Goal: Task Accomplishment & Management: Complete application form

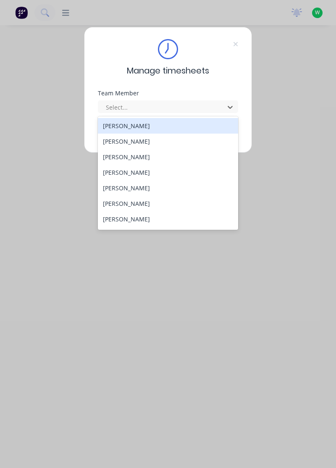
click at [136, 128] on div "[PERSON_NAME]" at bounding box center [168, 126] width 141 height 16
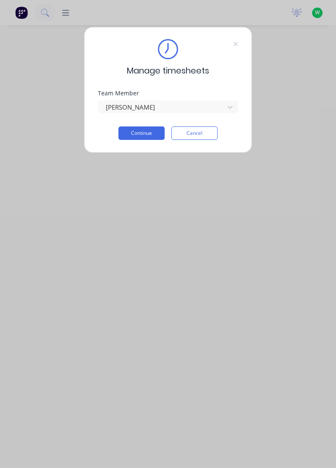
click at [150, 129] on button "Continue" at bounding box center [141, 132] width 46 height 13
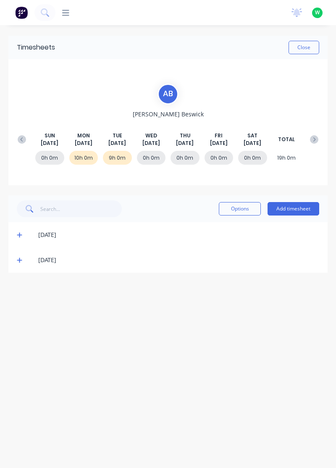
click at [20, 133] on button at bounding box center [21, 139] width 17 height 15
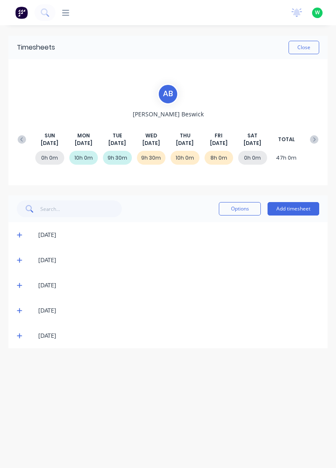
click at [19, 333] on icon at bounding box center [19, 335] width 5 height 5
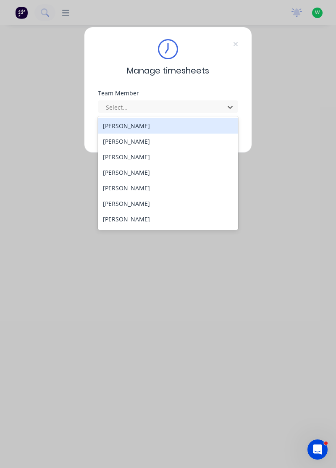
click at [133, 132] on div "[PERSON_NAME]" at bounding box center [168, 126] width 141 height 16
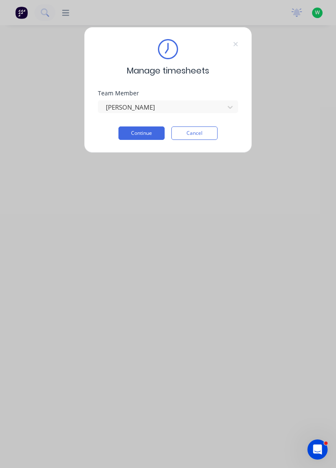
click at [151, 131] on button "Continue" at bounding box center [141, 132] width 46 height 13
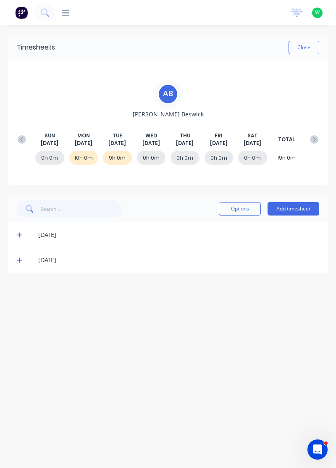
click at [18, 259] on icon at bounding box center [19, 260] width 5 height 6
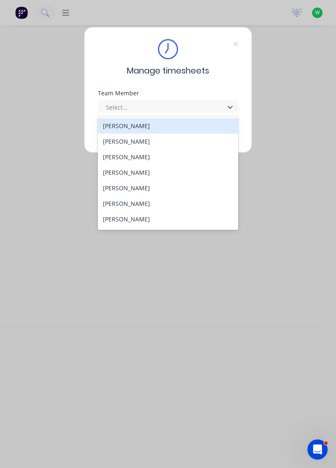
click at [133, 139] on div "[PERSON_NAME]" at bounding box center [168, 141] width 141 height 16
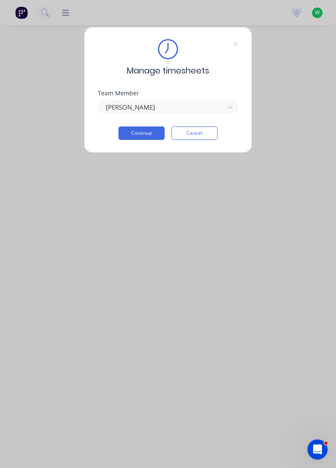
click at [143, 131] on button "Continue" at bounding box center [141, 132] width 46 height 13
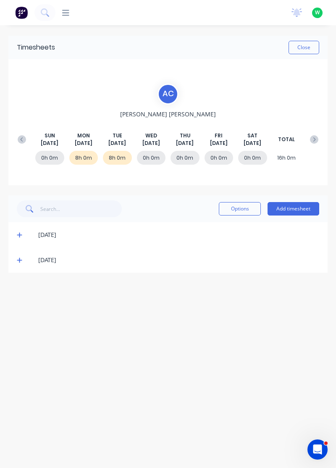
click at [17, 259] on icon at bounding box center [19, 260] width 5 height 6
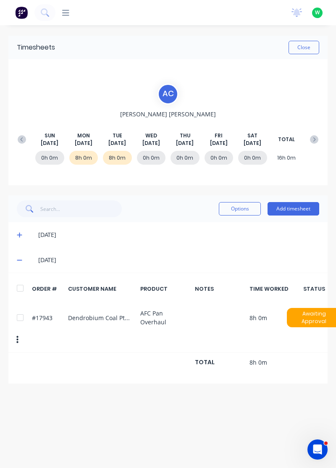
click at [18, 232] on icon at bounding box center [19, 235] width 5 height 6
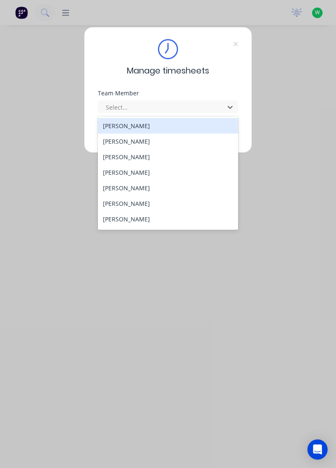
click at [135, 144] on div "[PERSON_NAME]" at bounding box center [168, 141] width 141 height 16
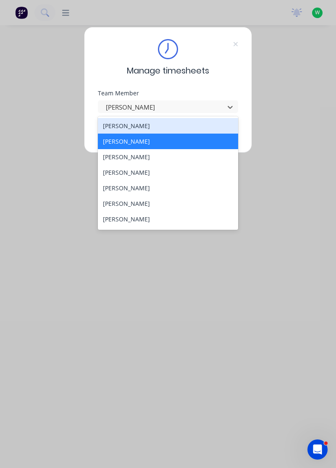
click at [137, 154] on div "[PERSON_NAME]" at bounding box center [168, 157] width 141 height 16
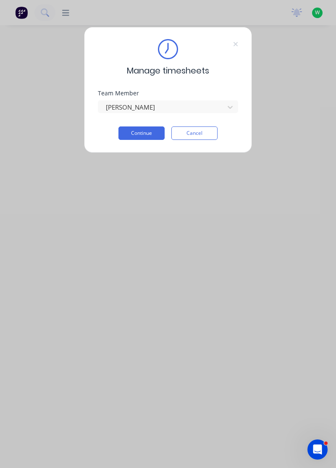
click at [144, 130] on button "Continue" at bounding box center [141, 132] width 46 height 13
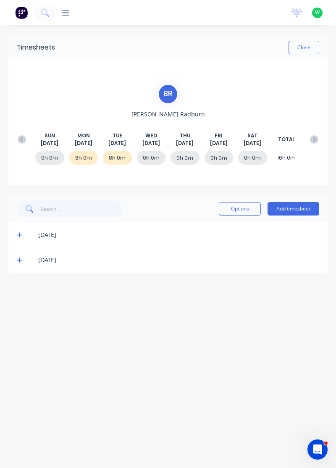
click at [19, 258] on icon at bounding box center [19, 260] width 5 height 5
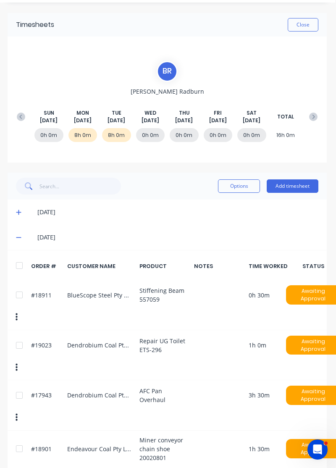
scroll to position [0, 1]
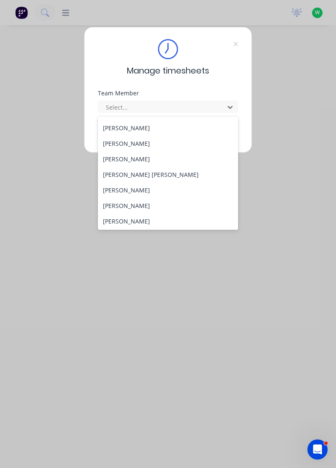
scroll to position [83, 0]
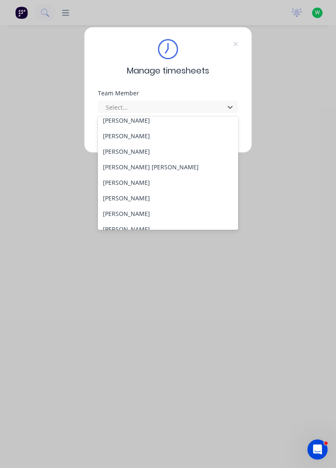
click at [133, 181] on div "[PERSON_NAME]" at bounding box center [168, 183] width 141 height 16
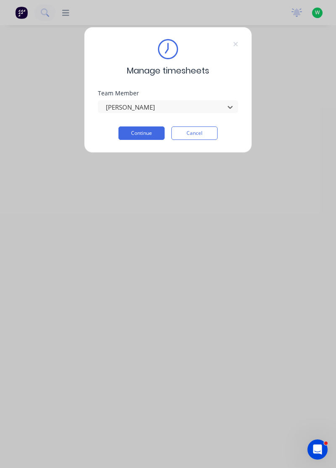
click at [156, 132] on button "Continue" at bounding box center [141, 132] width 46 height 13
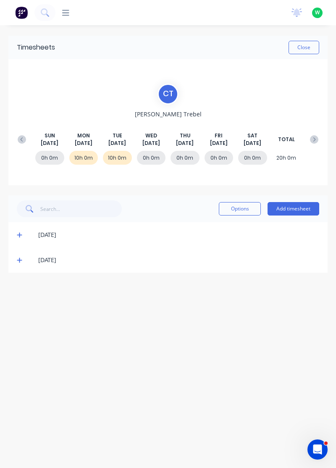
click at [22, 258] on icon at bounding box center [19, 260] width 5 height 6
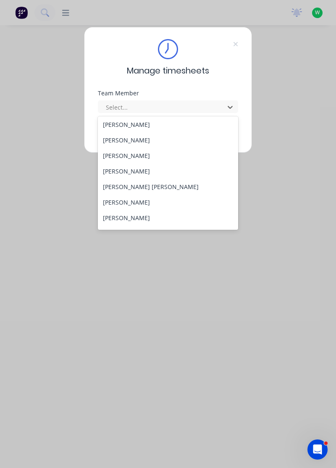
scroll to position [64, 0]
click at [143, 216] on div "[PERSON_NAME]" at bounding box center [168, 217] width 141 height 16
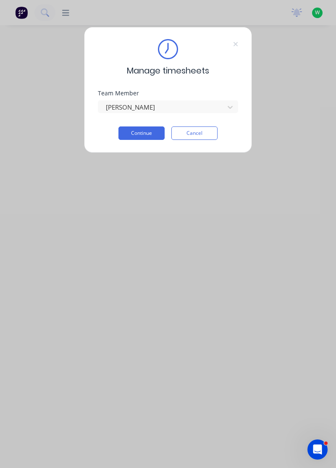
click at [163, 132] on button "Continue" at bounding box center [141, 132] width 46 height 13
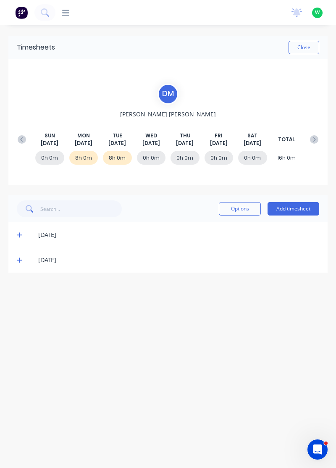
click at [18, 233] on icon at bounding box center [19, 235] width 5 height 6
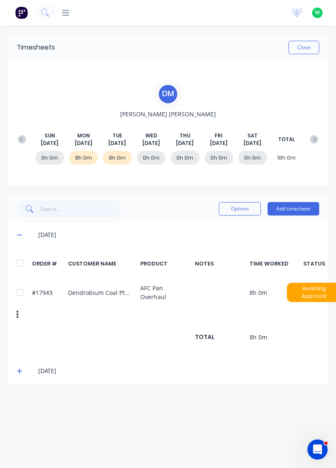
click at [19, 368] on icon at bounding box center [19, 371] width 5 height 6
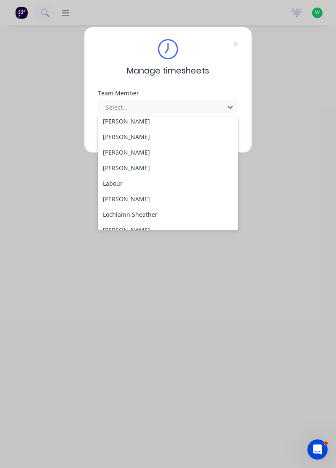
scroll to position [182, 0]
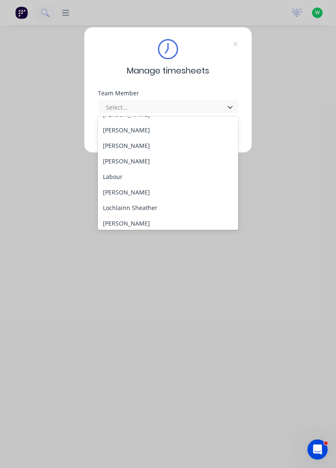
click at [133, 160] on div "[PERSON_NAME]" at bounding box center [168, 161] width 141 height 16
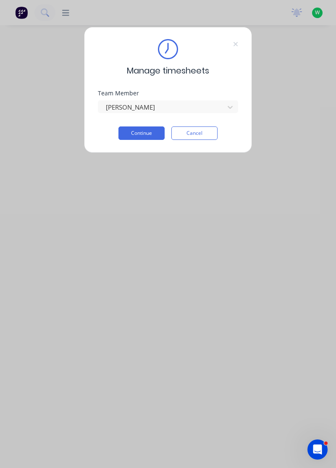
click at [149, 135] on button "Continue" at bounding box center [141, 132] width 46 height 13
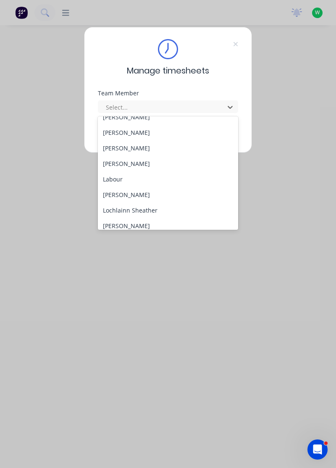
scroll to position [181, 0]
click at [123, 165] on div "[PERSON_NAME]" at bounding box center [168, 163] width 141 height 16
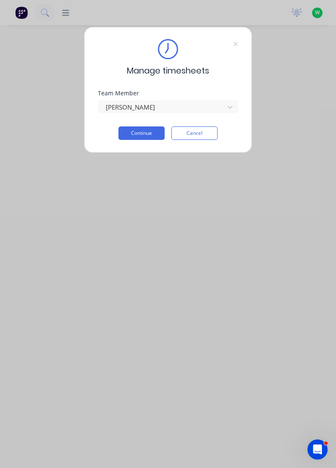
click at [139, 133] on button "Continue" at bounding box center [141, 132] width 46 height 13
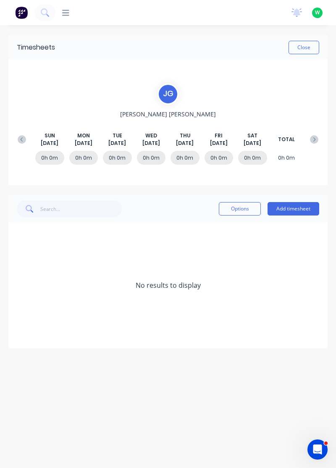
click at [299, 207] on button "Add timesheet" at bounding box center [293, 208] width 52 height 13
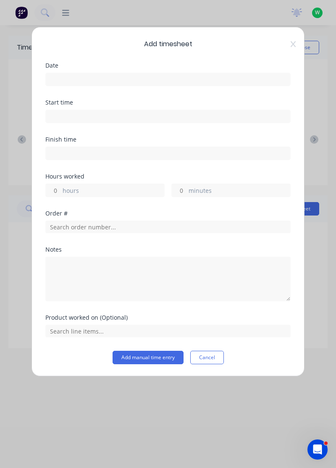
click at [148, 77] on input at bounding box center [168, 79] width 244 height 13
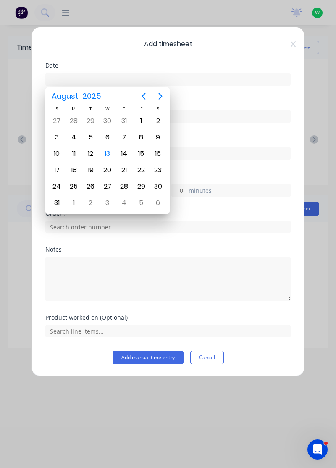
click at [70, 150] on div "11" at bounding box center [74, 153] width 13 height 13
type input "11/08/2025"
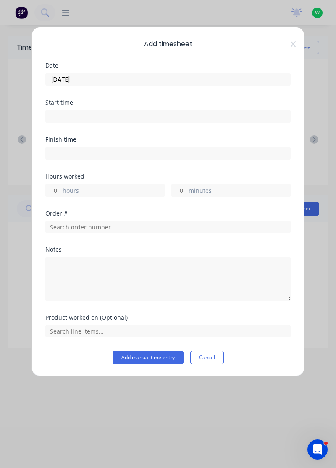
click at [95, 189] on label "hours" at bounding box center [114, 191] width 102 height 10
click at [60, 189] on input "hours" at bounding box center [53, 190] width 15 height 13
type input "8"
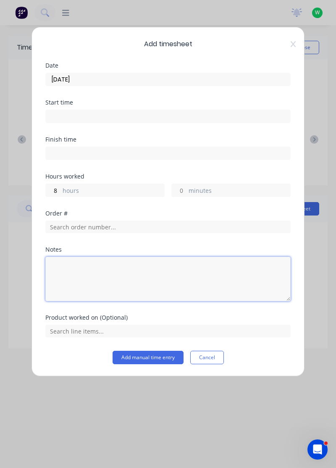
click at [111, 270] on textarea at bounding box center [167, 279] width 245 height 44
click at [105, 267] on textarea "Inductions, delivery to appin," at bounding box center [167, 279] width 245 height 44
click at [110, 270] on textarea "Inductions, delivery to appin," at bounding box center [167, 279] width 245 height 44
click at [154, 270] on textarea "Inductions, deliverys to appin," at bounding box center [167, 279] width 245 height 44
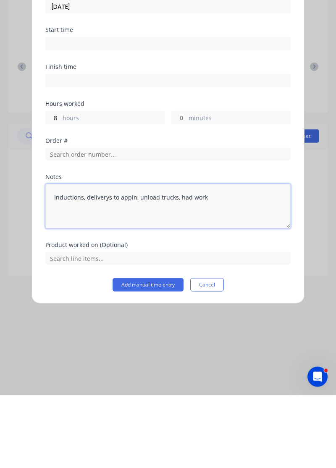
click at [182, 266] on textarea "Inductions, deliverys to appin, unload trucks, had work" at bounding box center [167, 279] width 245 height 44
type textarea "Inductions, deliverys to appin, unload trucks, yard work"
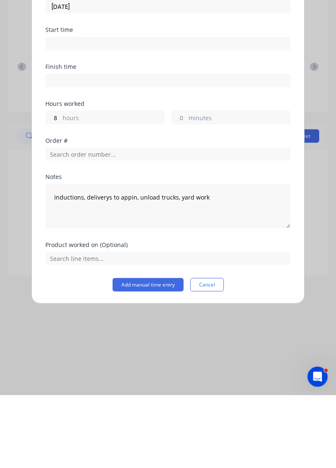
click at [160, 357] on button "Add manual time entry" at bounding box center [148, 357] width 71 height 13
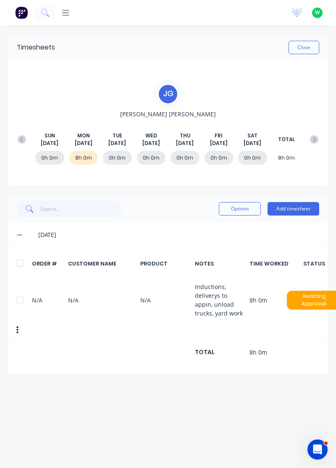
click at [308, 208] on button "Add timesheet" at bounding box center [293, 208] width 52 height 13
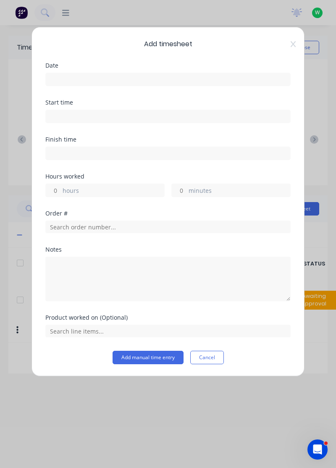
click at [226, 76] on input at bounding box center [168, 79] width 244 height 13
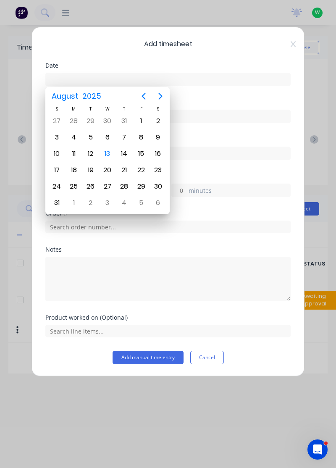
click at [91, 153] on div "12" at bounding box center [90, 153] width 13 height 13
type input "12/08/2025"
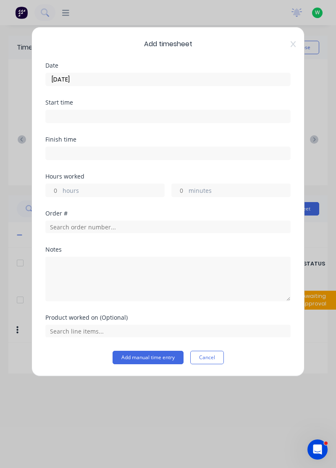
click at [121, 189] on label "hours" at bounding box center [114, 191] width 102 height 10
click at [60, 189] on input "hours" at bounding box center [53, 190] width 15 height 13
type input "8"
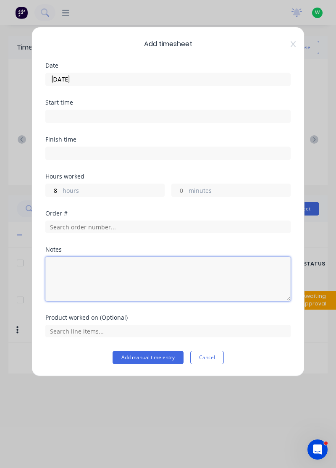
click at [143, 266] on textarea at bounding box center [167, 279] width 245 height 44
type textarea "D"
click at [97, 270] on textarea "Appin deliverys, dendrobium deliverys" at bounding box center [167, 279] width 245 height 44
click at [211, 270] on textarea "Appin deliverys and pick ups, dendrobium deliverys" at bounding box center [167, 279] width 245 height 44
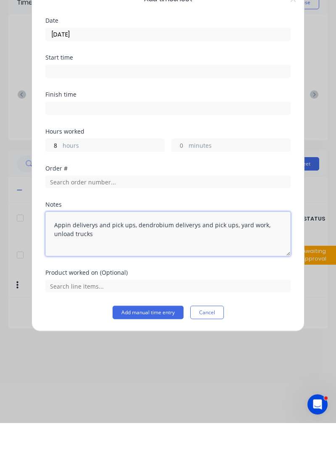
type textarea "Appin deliverys and pick ups, dendrobium deliverys and pick ups, yard work, unl…"
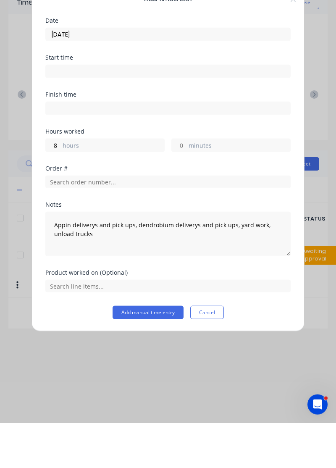
click at [152, 358] on button "Add manual time entry" at bounding box center [148, 357] width 71 height 13
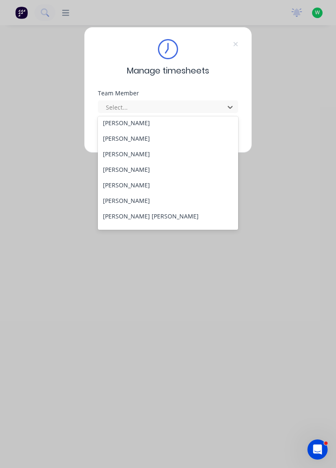
scroll to position [34, 0]
click at [128, 154] on div "[PERSON_NAME]" at bounding box center [168, 155] width 141 height 16
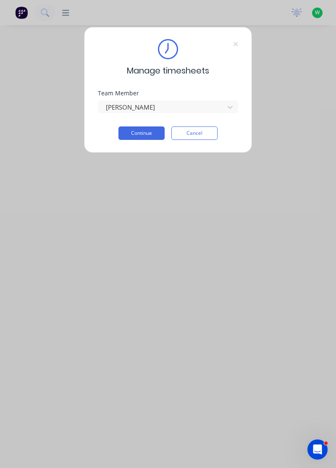
click at [152, 133] on button "Continue" at bounding box center [141, 132] width 46 height 13
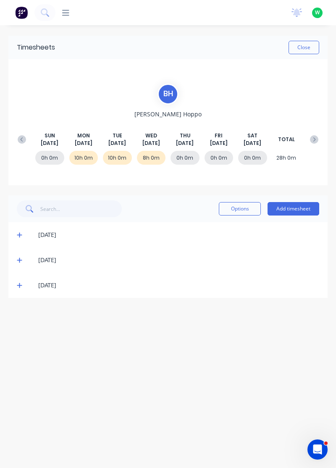
click at [19, 284] on icon at bounding box center [19, 285] width 5 height 5
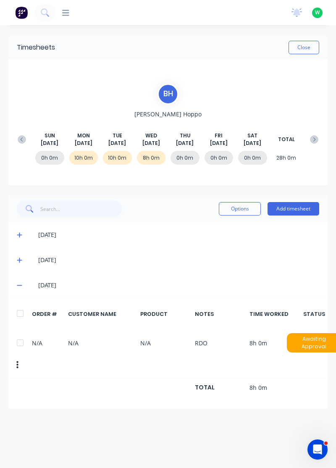
click at [19, 258] on icon at bounding box center [19, 260] width 5 height 6
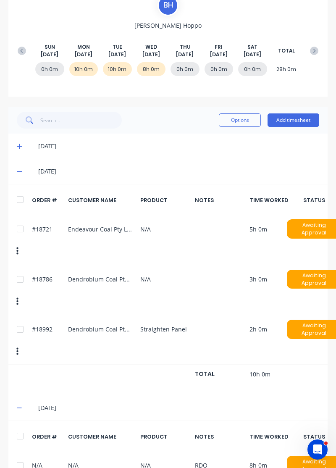
scroll to position [89, 0]
click at [118, 264] on div "#18786 Dendrobium Coal Pty Ltd N/A 3h 0m Awaiting Approval" at bounding box center [167, 289] width 319 height 50
click at [124, 225] on div "#18721 Endeavour Coal Pty Limited N/A 5h 0m Awaiting Approval" at bounding box center [167, 238] width 319 height 50
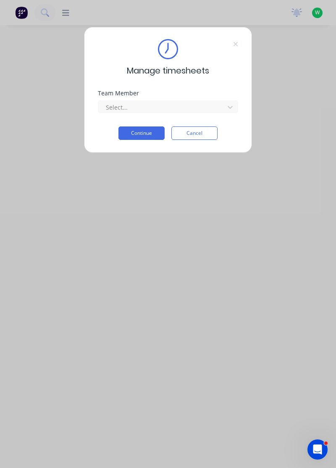
click at [231, 92] on div "Team Member" at bounding box center [168, 93] width 140 height 6
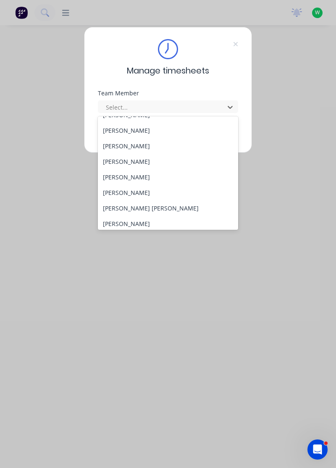
scroll to position [42, 0]
click at [141, 160] on div "[PERSON_NAME]" at bounding box center [168, 161] width 141 height 16
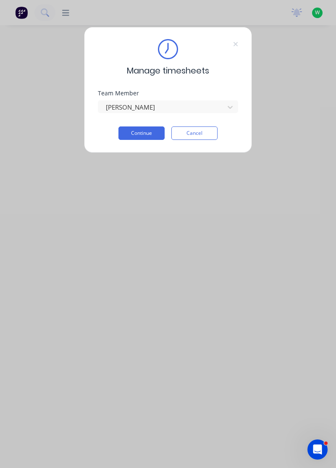
click at [149, 136] on button "Continue" at bounding box center [141, 132] width 46 height 13
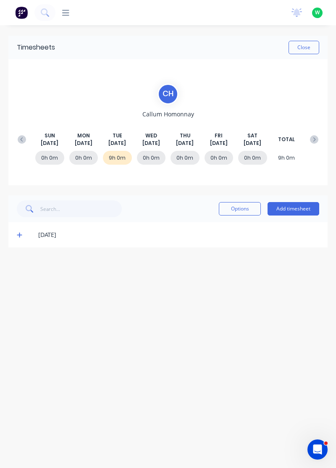
click at [17, 236] on icon at bounding box center [19, 235] width 5 height 6
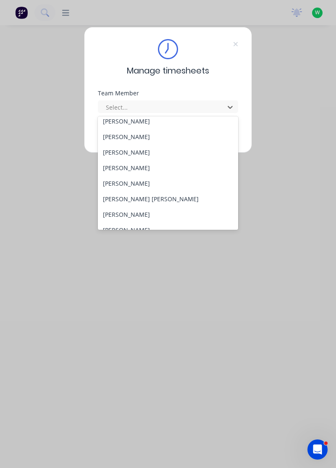
scroll to position [52, 0]
click at [144, 167] on div "[PERSON_NAME]" at bounding box center [168, 167] width 141 height 16
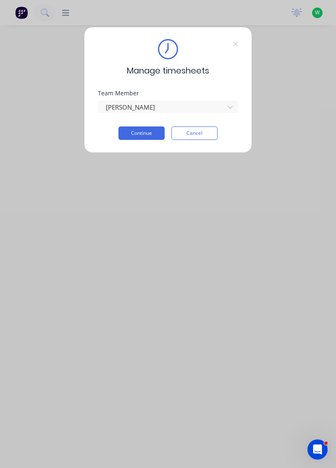
click at [150, 132] on button "Continue" at bounding box center [141, 132] width 46 height 13
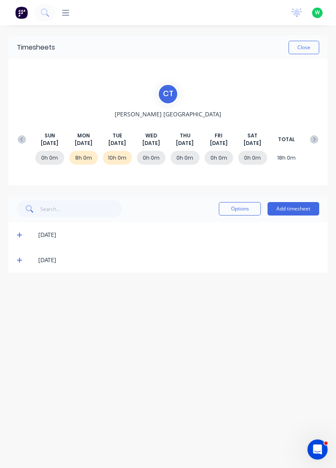
click at [20, 264] on span at bounding box center [21, 260] width 8 height 8
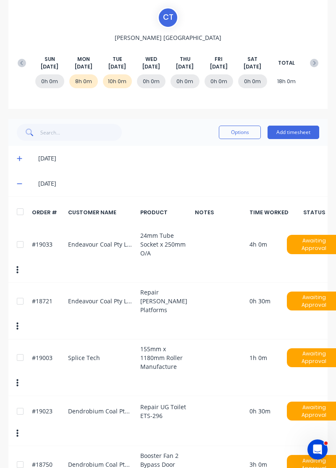
scroll to position [147, 0]
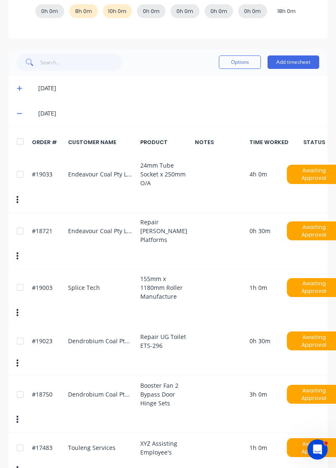
click at [19, 86] on icon at bounding box center [19, 88] width 5 height 5
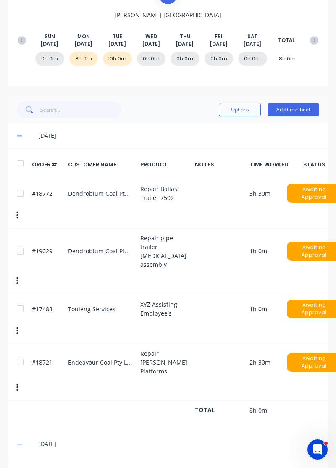
scroll to position [0, 0]
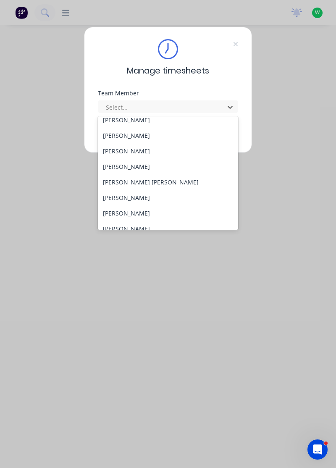
scroll to position [68, 0]
click at [124, 165] on div "[PERSON_NAME]" at bounding box center [168, 167] width 141 height 16
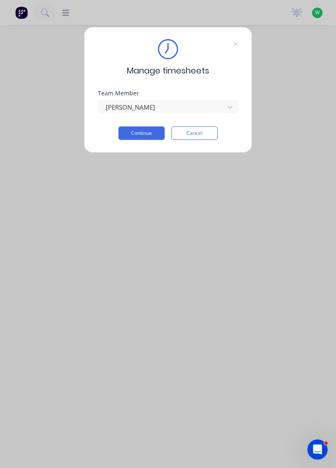
click at [147, 132] on button "Continue" at bounding box center [141, 132] width 46 height 13
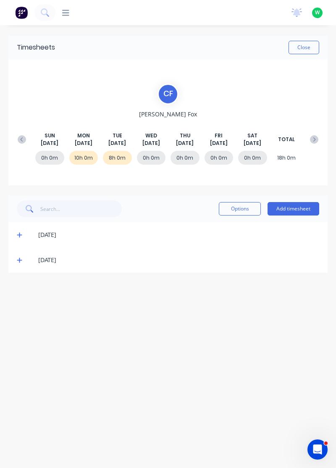
click at [17, 235] on icon at bounding box center [19, 235] width 5 height 6
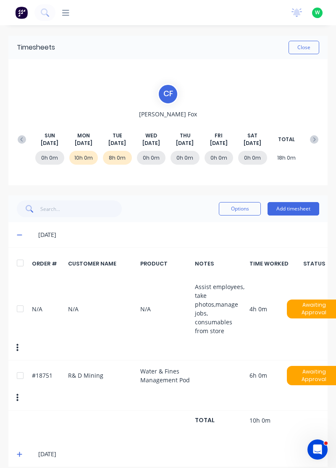
click at [18, 451] on icon at bounding box center [19, 453] width 5 height 5
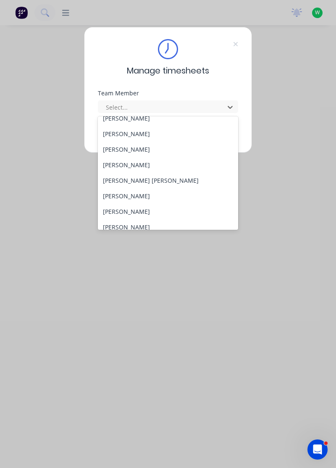
scroll to position [71, 0]
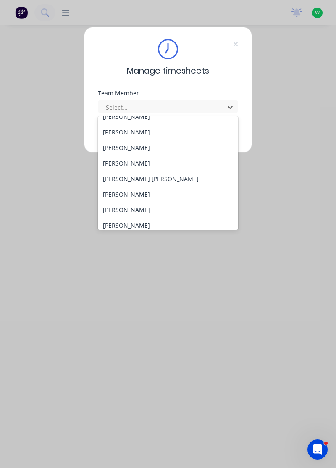
click at [133, 177] on div "[PERSON_NAME] [PERSON_NAME]" at bounding box center [168, 179] width 141 height 16
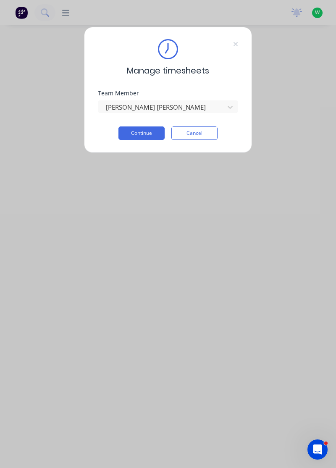
click at [150, 135] on button "Continue" at bounding box center [141, 132] width 46 height 13
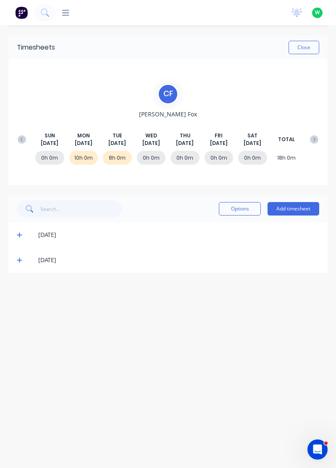
click at [17, 261] on icon at bounding box center [19, 260] width 5 height 6
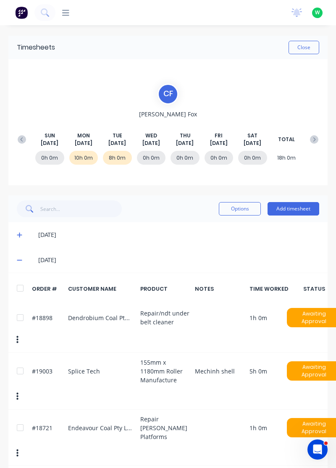
scroll to position [29, 0]
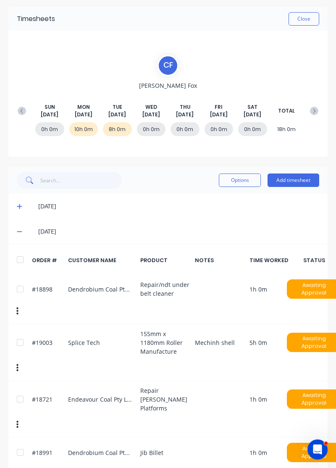
click at [17, 204] on icon at bounding box center [19, 206] width 5 height 6
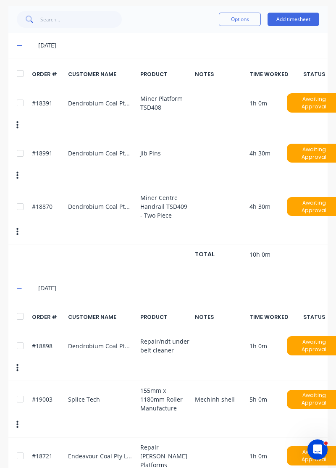
scroll to position [0, 0]
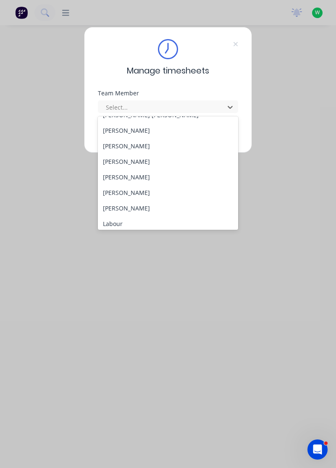
scroll to position [136, 0]
click at [128, 128] on div "[PERSON_NAME]" at bounding box center [168, 130] width 141 height 16
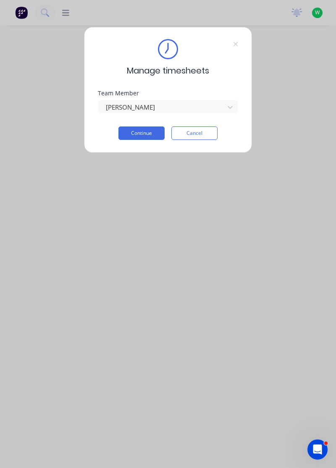
click at [148, 131] on button "Continue" at bounding box center [141, 132] width 46 height 13
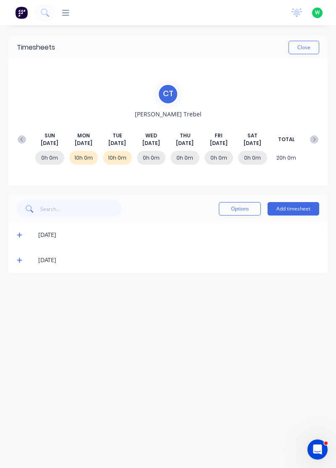
click at [18, 262] on icon at bounding box center [19, 260] width 5 height 6
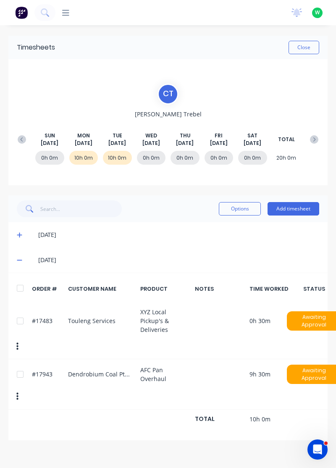
click at [18, 237] on icon at bounding box center [19, 235] width 5 height 6
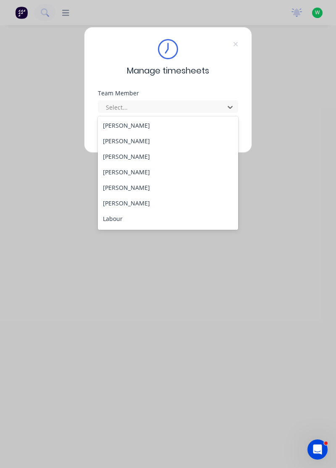
scroll to position [142, 0]
click at [143, 137] on div "[PERSON_NAME]" at bounding box center [168, 139] width 141 height 16
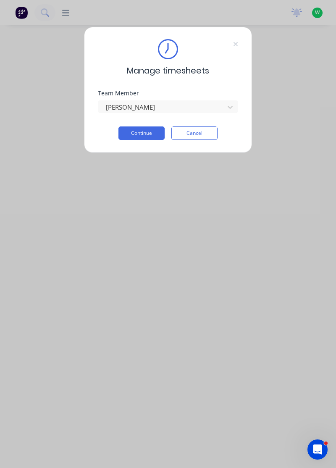
click at [152, 131] on button "Continue" at bounding box center [141, 132] width 46 height 13
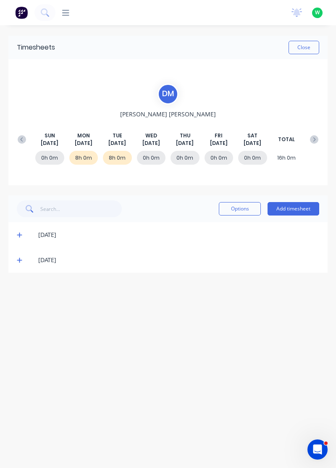
click at [19, 258] on icon at bounding box center [19, 260] width 5 height 5
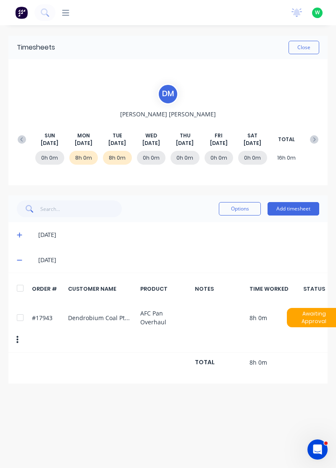
click at [22, 232] on icon at bounding box center [19, 235] width 5 height 6
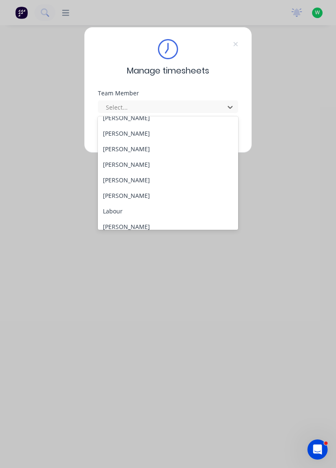
scroll to position [149, 0]
click at [139, 131] on div "[PERSON_NAME]" at bounding box center [168, 133] width 141 height 16
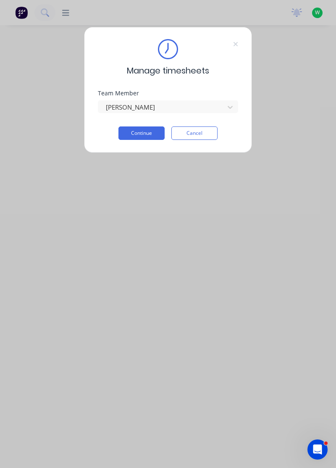
click at [143, 130] on button "Continue" at bounding box center [141, 132] width 46 height 13
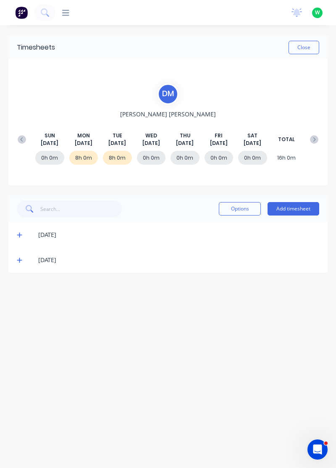
click at [13, 260] on div "[DATE]" at bounding box center [167, 259] width 319 height 25
click at [19, 259] on icon at bounding box center [19, 260] width 5 height 5
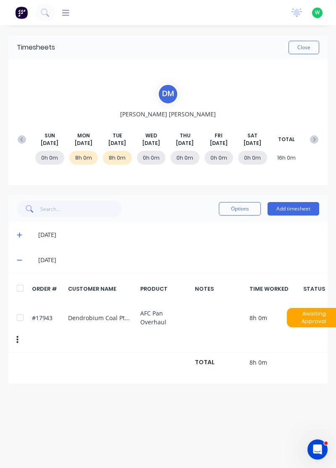
click at [21, 234] on icon at bounding box center [19, 235] width 5 height 5
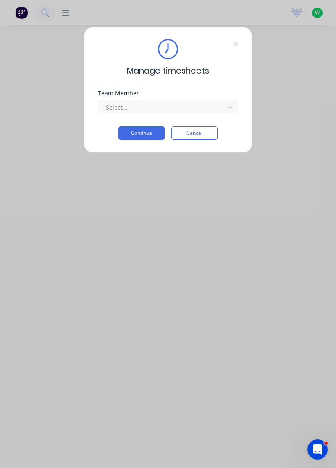
click at [185, 94] on div "Team Member" at bounding box center [168, 93] width 140 height 6
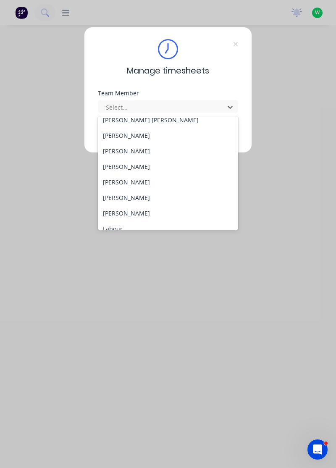
scroll to position [150, 0]
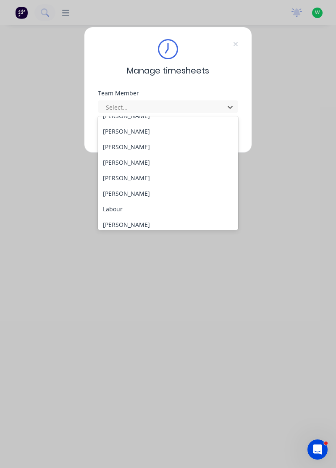
click at [118, 160] on div "[PERSON_NAME]" at bounding box center [168, 162] width 141 height 16
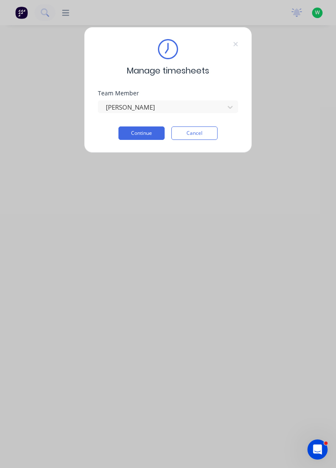
click at [149, 131] on button "Continue" at bounding box center [141, 132] width 46 height 13
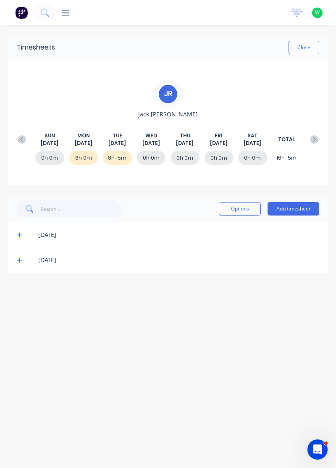
click at [19, 259] on icon at bounding box center [19, 260] width 5 height 6
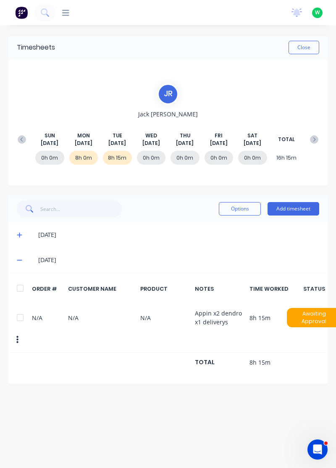
click at [18, 234] on icon at bounding box center [19, 235] width 5 height 5
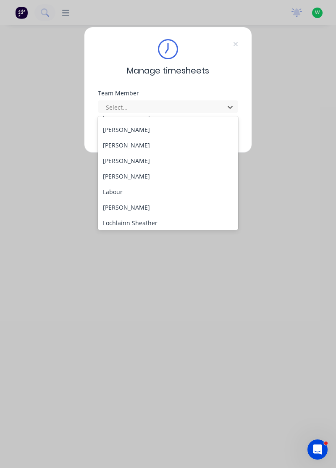
scroll to position [168, 0]
click at [126, 161] on div "[PERSON_NAME]" at bounding box center [168, 160] width 141 height 16
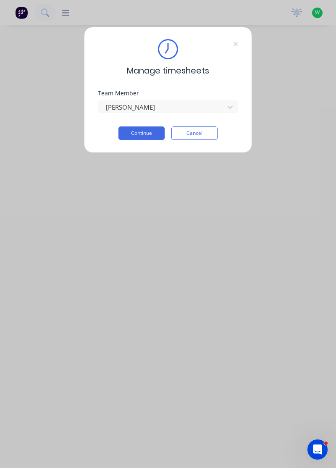
click at [148, 134] on button "Continue" at bounding box center [141, 132] width 46 height 13
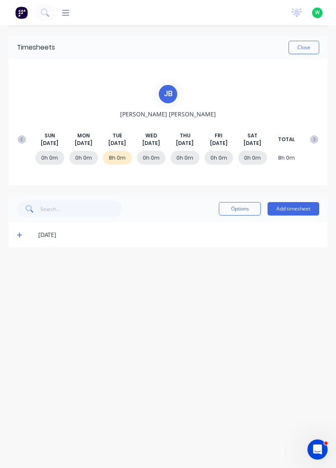
click at [21, 238] on span at bounding box center [21, 234] width 8 height 8
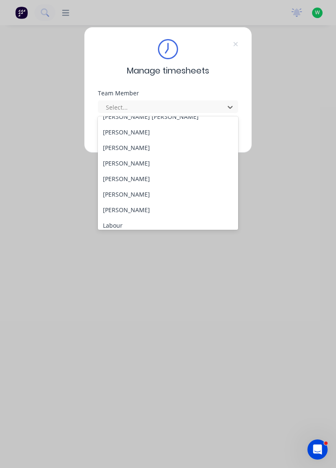
scroll to position [150, 0]
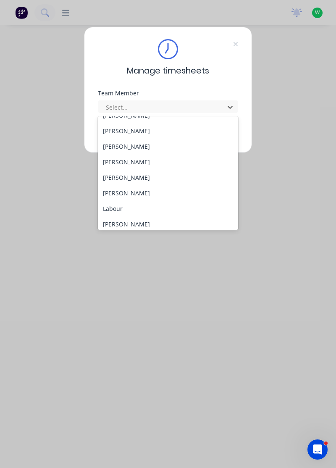
click at [133, 191] on div "[PERSON_NAME]" at bounding box center [168, 193] width 141 height 16
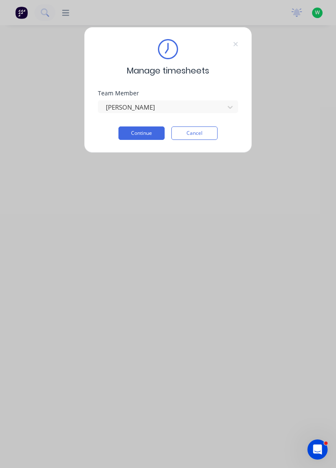
click at [149, 131] on button "Continue" at bounding box center [141, 132] width 46 height 13
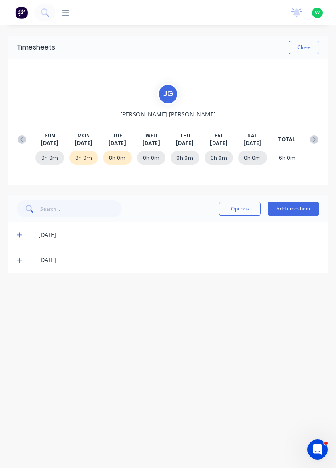
click at [19, 260] on icon at bounding box center [19, 260] width 5 height 6
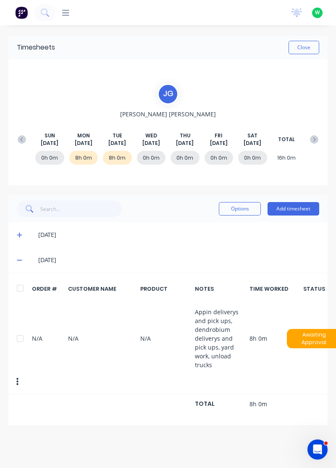
click at [19, 233] on icon at bounding box center [19, 235] width 5 height 5
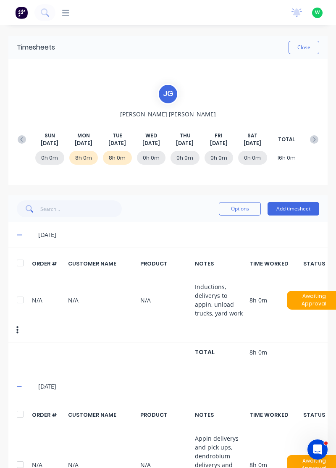
click at [18, 235] on icon at bounding box center [19, 235] width 5 height 1
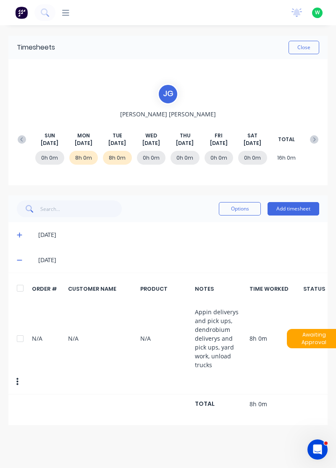
click at [19, 260] on icon at bounding box center [19, 260] width 5 height 1
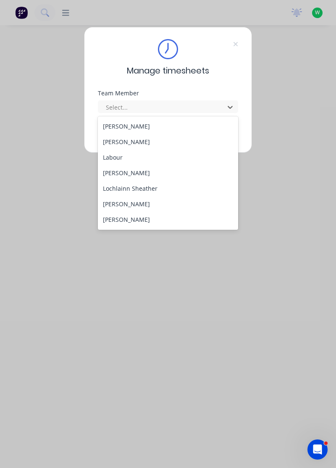
scroll to position [202, 0]
click at [133, 169] on div "[PERSON_NAME]" at bounding box center [168, 173] width 141 height 16
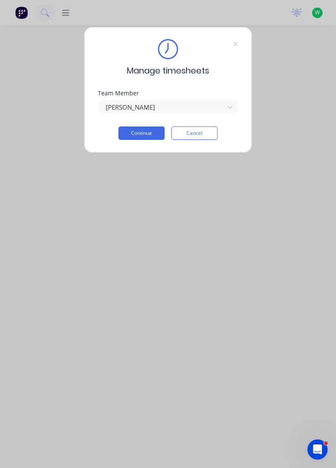
click at [152, 130] on button "Continue" at bounding box center [141, 132] width 46 height 13
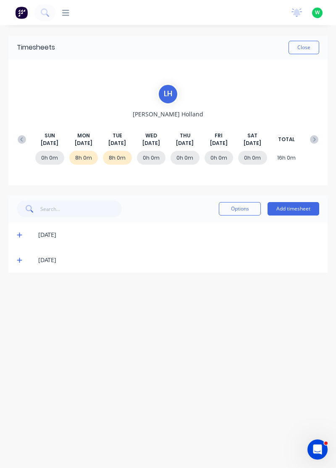
click at [19, 261] on icon at bounding box center [19, 260] width 5 height 5
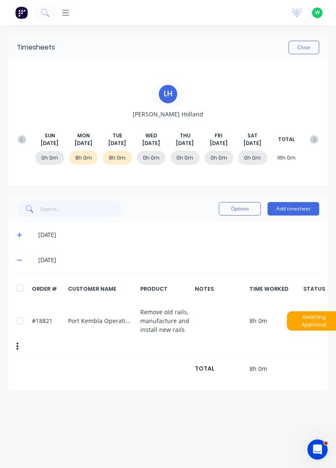
click at [18, 232] on icon at bounding box center [19, 235] width 5 height 6
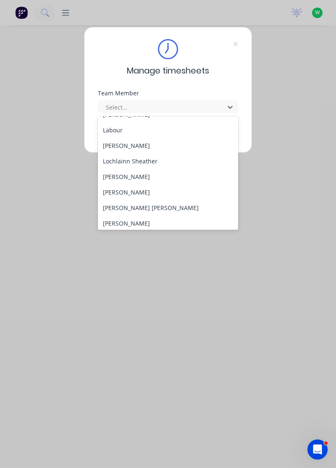
scroll to position [222, 0]
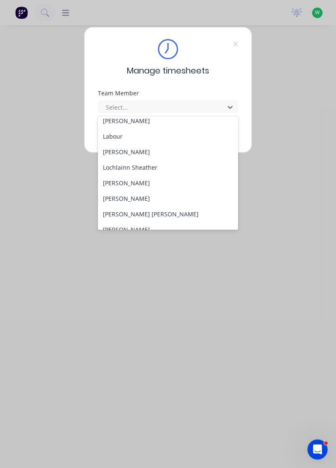
click at [140, 168] on div "Lochlainn Sheather" at bounding box center [168, 168] width 141 height 16
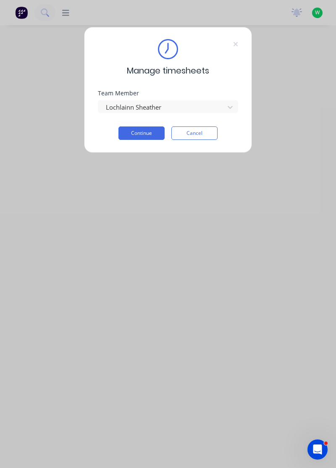
click at [151, 131] on button "Continue" at bounding box center [141, 132] width 46 height 13
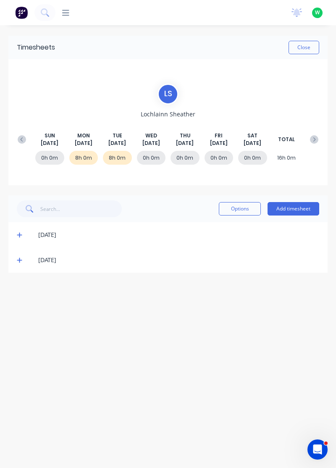
click at [18, 260] on icon at bounding box center [19, 260] width 5 height 6
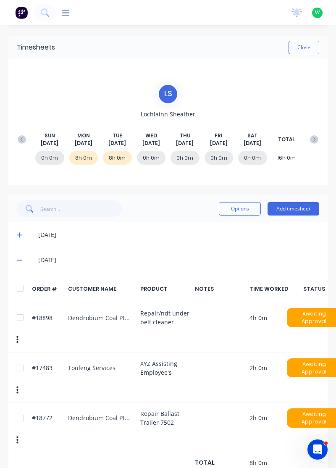
click at [20, 233] on icon at bounding box center [19, 235] width 5 height 6
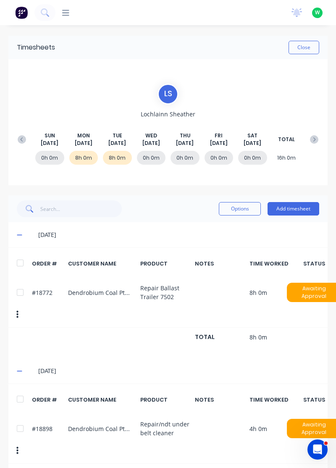
scroll to position [0, 5]
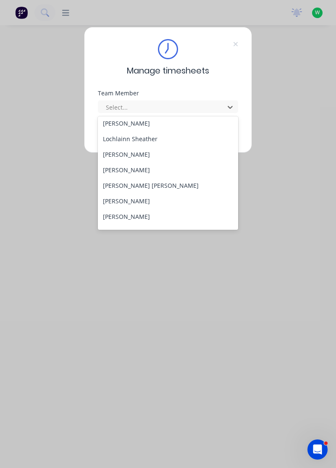
scroll to position [247, 0]
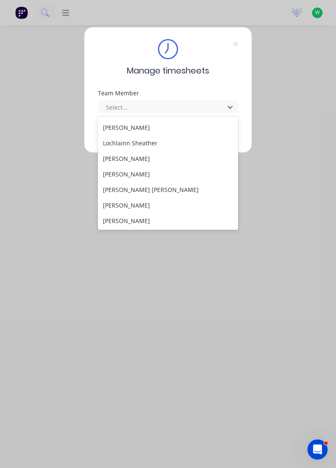
click at [139, 157] on div "[PERSON_NAME]" at bounding box center [168, 159] width 141 height 16
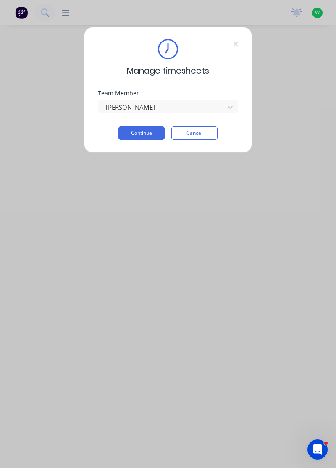
click at [150, 133] on button "Continue" at bounding box center [141, 132] width 46 height 13
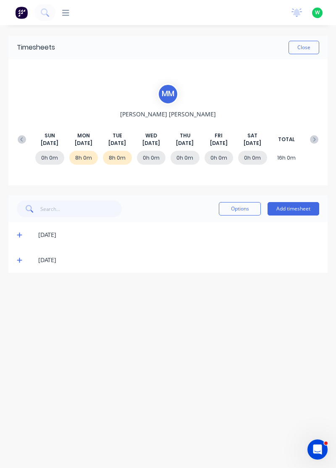
click at [17, 259] on icon at bounding box center [19, 260] width 5 height 5
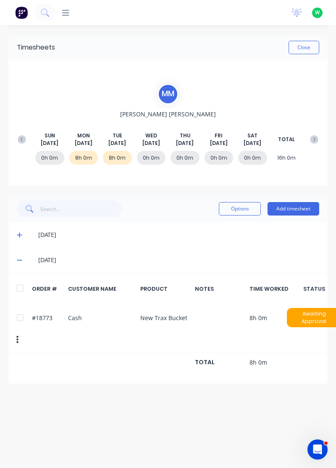
click at [20, 236] on icon at bounding box center [19, 235] width 5 height 6
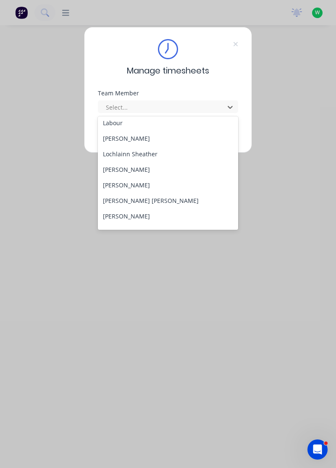
scroll to position [236, 0]
click at [139, 170] on div "[PERSON_NAME]" at bounding box center [168, 170] width 141 height 16
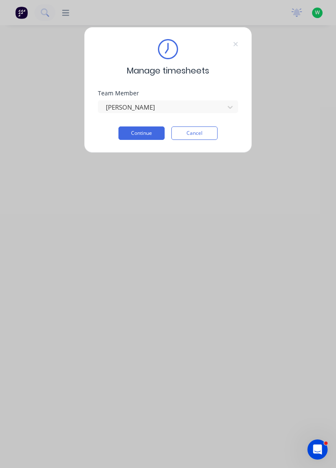
click at [152, 135] on button "Continue" at bounding box center [141, 132] width 46 height 13
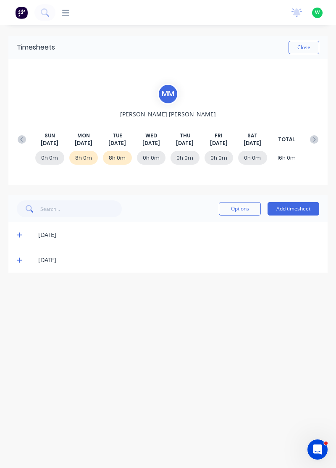
click at [19, 259] on icon at bounding box center [19, 260] width 5 height 6
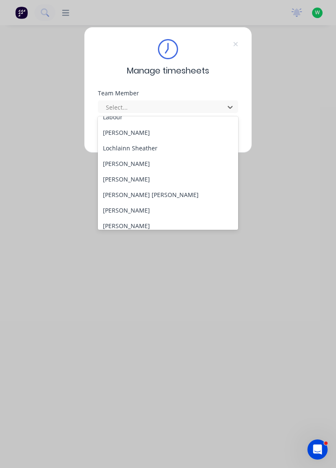
scroll to position [243, 0]
click at [138, 173] on div "[PERSON_NAME]" at bounding box center [168, 178] width 141 height 16
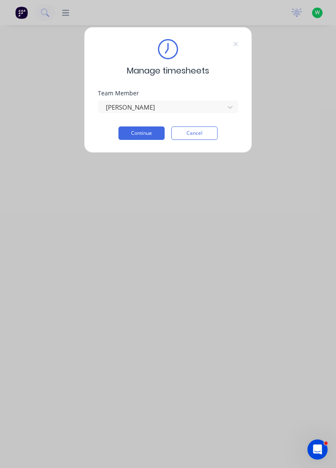
click at [157, 133] on button "Continue" at bounding box center [141, 132] width 46 height 13
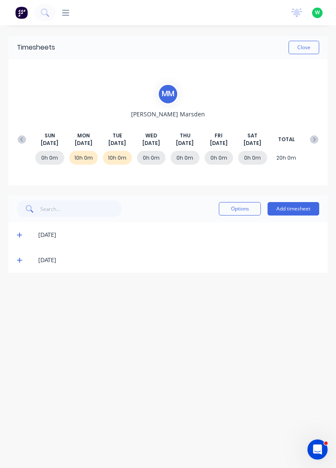
click at [18, 260] on icon at bounding box center [19, 260] width 5 height 6
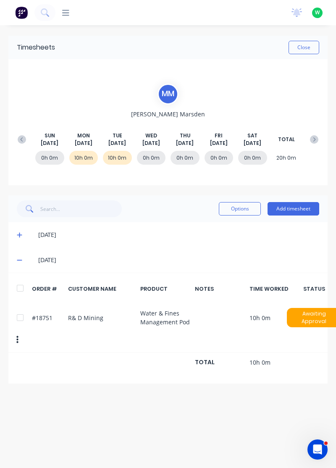
click at [17, 234] on icon at bounding box center [19, 235] width 5 height 5
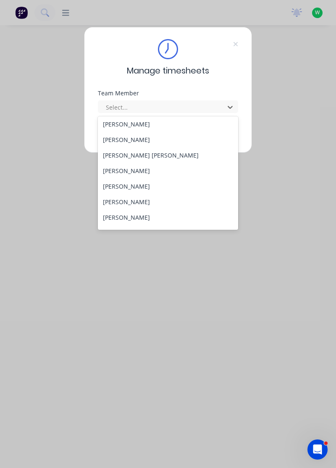
scroll to position [285, 0]
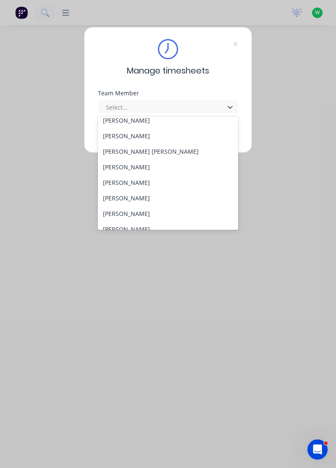
click at [122, 149] on div "[PERSON_NAME] [PERSON_NAME]" at bounding box center [168, 152] width 141 height 16
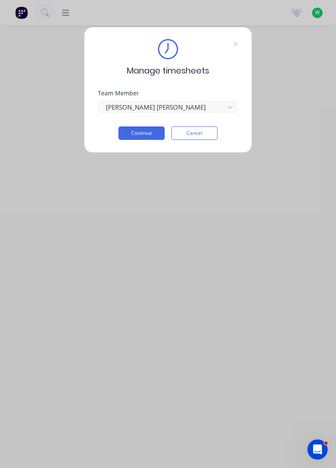
click at [150, 128] on button "Continue" at bounding box center [141, 132] width 46 height 13
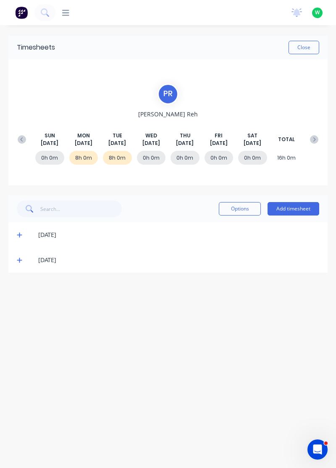
click at [19, 261] on icon at bounding box center [19, 260] width 5 height 6
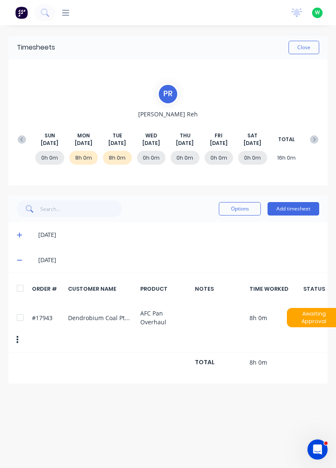
click at [24, 231] on span at bounding box center [21, 234] width 8 height 8
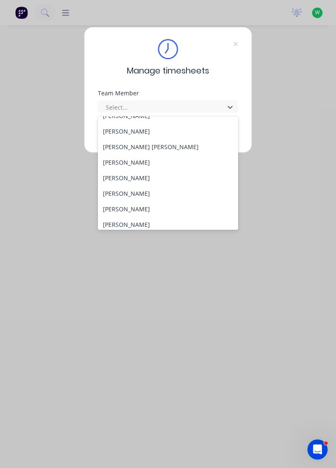
scroll to position [291, 0]
click at [124, 144] on div "[PERSON_NAME] [PERSON_NAME]" at bounding box center [168, 146] width 141 height 16
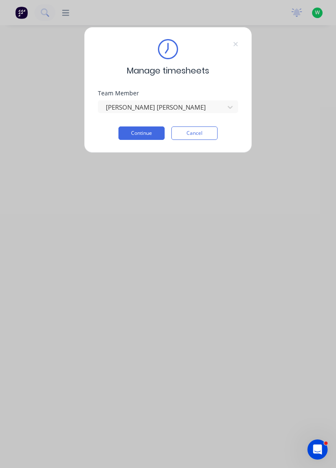
click at [149, 132] on button "Continue" at bounding box center [141, 132] width 46 height 13
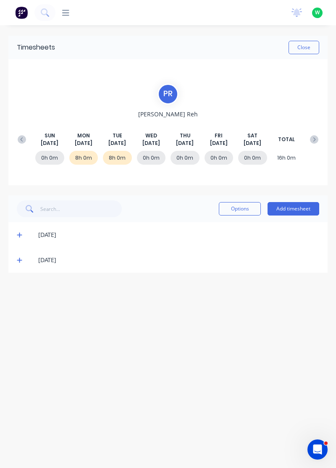
click at [19, 260] on icon at bounding box center [19, 260] width 5 height 6
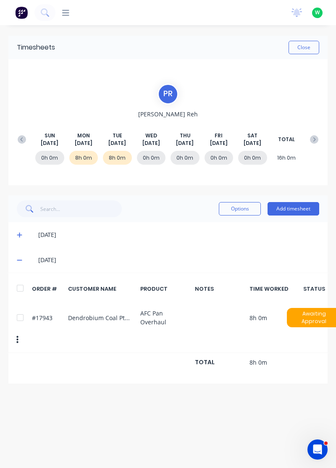
click at [17, 233] on icon at bounding box center [19, 235] width 5 height 6
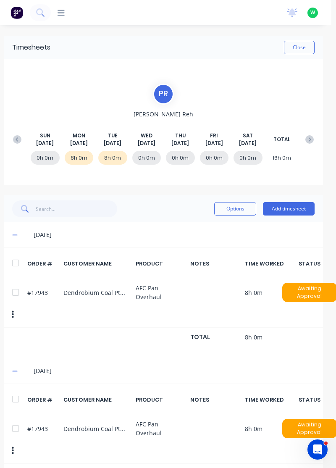
scroll to position [0, 0]
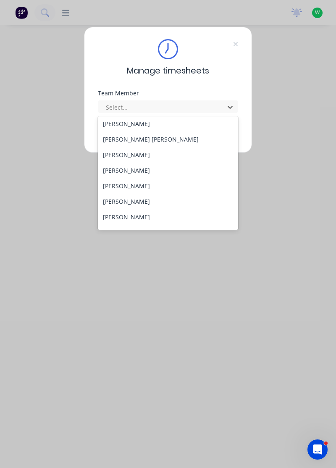
scroll to position [298, 0]
click at [140, 150] on div "[PERSON_NAME]" at bounding box center [168, 155] width 141 height 16
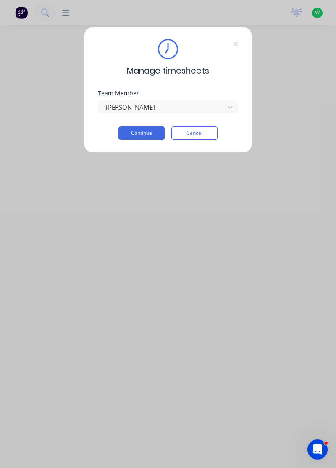
click at [149, 130] on button "Continue" at bounding box center [141, 132] width 46 height 13
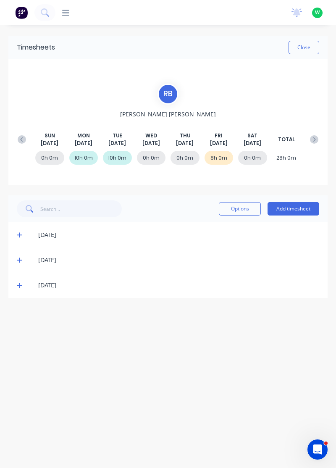
click at [16, 293] on div "[DATE]" at bounding box center [167, 284] width 319 height 25
click at [17, 285] on icon at bounding box center [19, 285] width 5 height 5
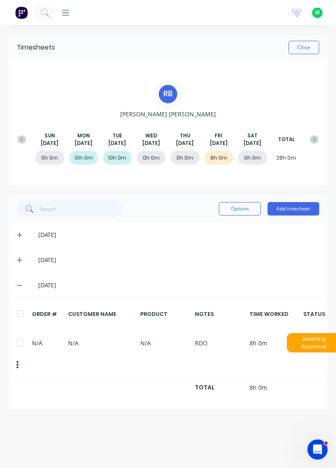
click at [21, 257] on icon at bounding box center [19, 260] width 5 height 6
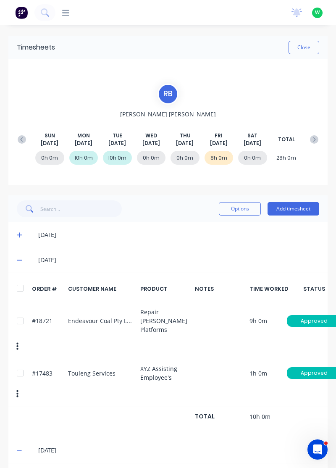
click at [24, 231] on span at bounding box center [21, 234] width 8 height 8
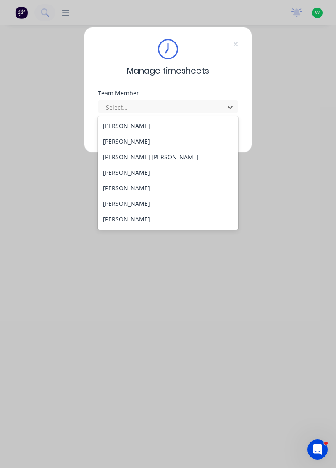
scroll to position [282, 0]
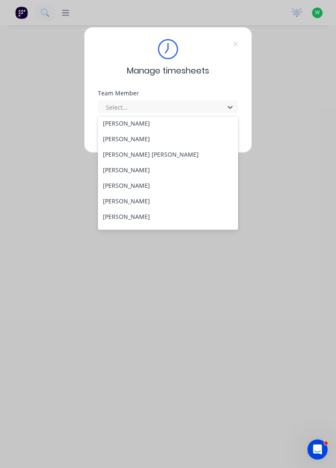
click at [126, 183] on div "[PERSON_NAME]" at bounding box center [168, 186] width 141 height 16
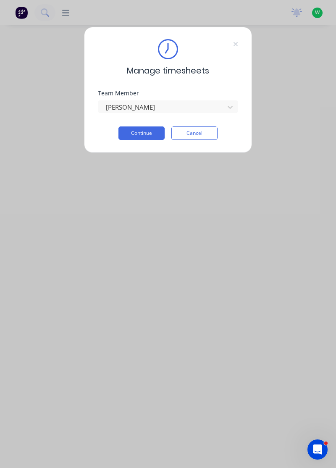
click at [149, 134] on button "Continue" at bounding box center [141, 132] width 46 height 13
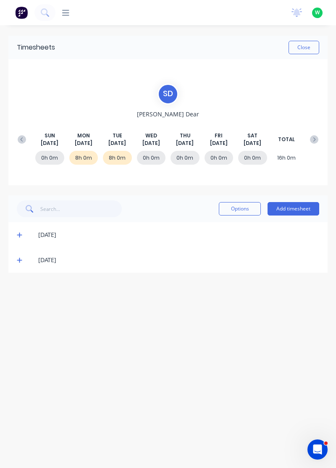
click at [18, 259] on icon at bounding box center [19, 260] width 5 height 5
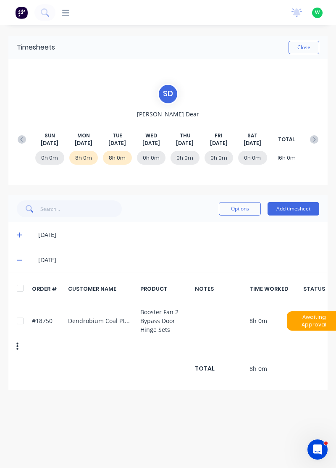
click at [18, 232] on icon at bounding box center [19, 235] width 5 height 6
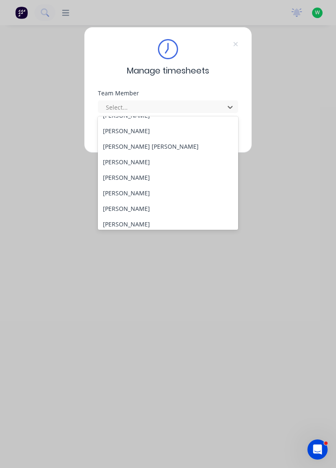
scroll to position [293, 0]
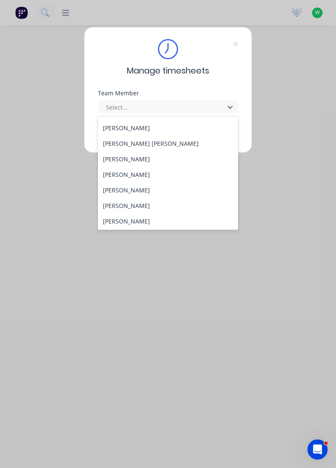
click at [125, 188] on div "[PERSON_NAME]" at bounding box center [168, 190] width 141 height 16
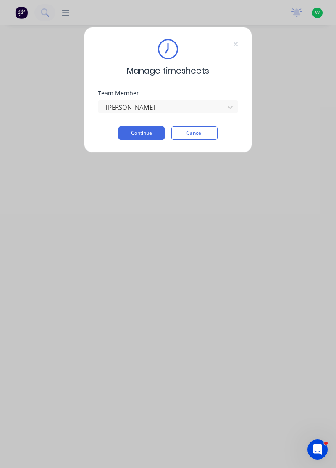
click at [149, 132] on button "Continue" at bounding box center [141, 132] width 46 height 13
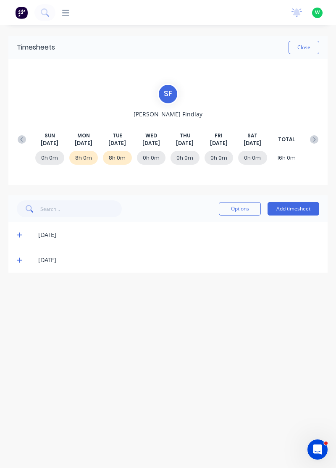
click at [17, 261] on icon at bounding box center [19, 260] width 5 height 6
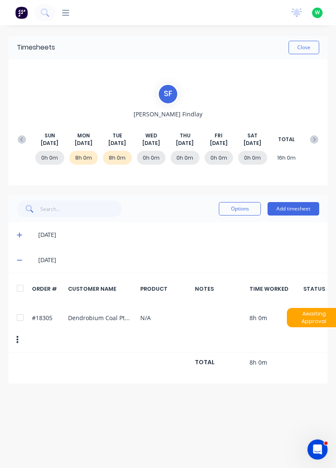
click at [18, 233] on icon at bounding box center [19, 235] width 5 height 6
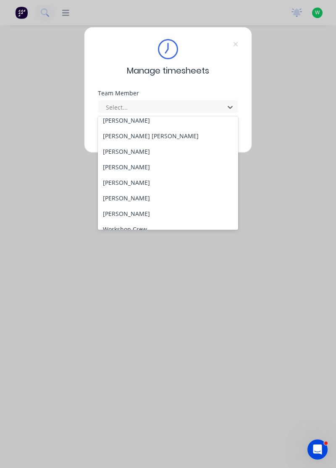
scroll to position [309, 0]
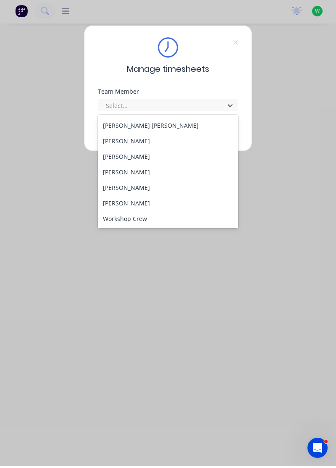
click at [131, 171] on div "[PERSON_NAME]" at bounding box center [168, 174] width 141 height 16
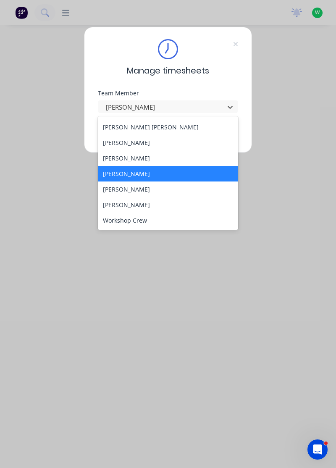
click at [135, 187] on div "[PERSON_NAME]" at bounding box center [168, 189] width 141 height 16
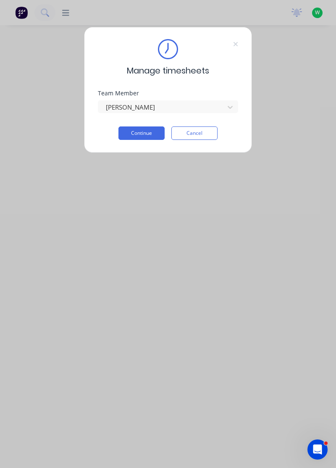
click at [148, 133] on button "Continue" at bounding box center [141, 132] width 46 height 13
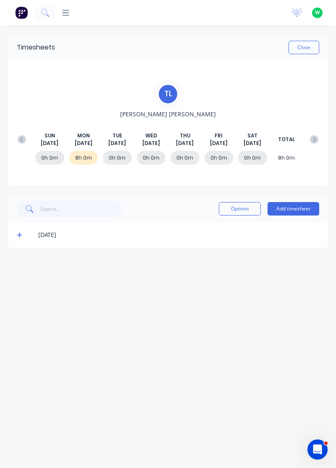
click at [18, 233] on icon at bounding box center [19, 235] width 5 height 6
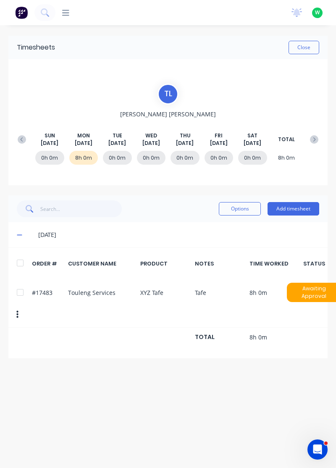
click at [291, 206] on button "Add timesheet" at bounding box center [293, 208] width 52 height 13
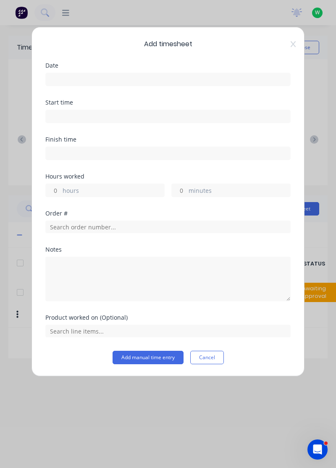
click at [200, 77] on input at bounding box center [168, 79] width 244 height 13
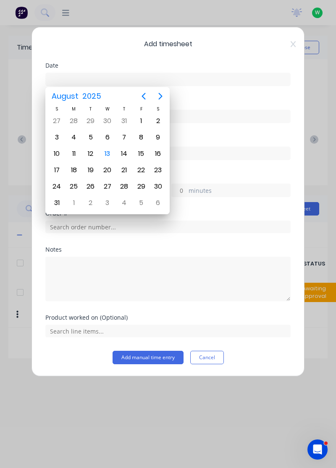
click at [91, 151] on div "12" at bounding box center [90, 153] width 13 height 13
type input "12/08/2025"
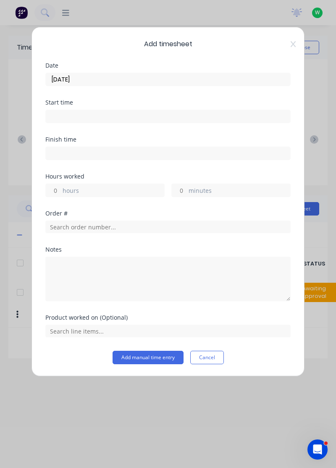
click at [121, 186] on label "hours" at bounding box center [114, 191] width 102 height 10
click at [60, 186] on input "hours" at bounding box center [53, 190] width 15 height 13
type input "A"
type input "8"
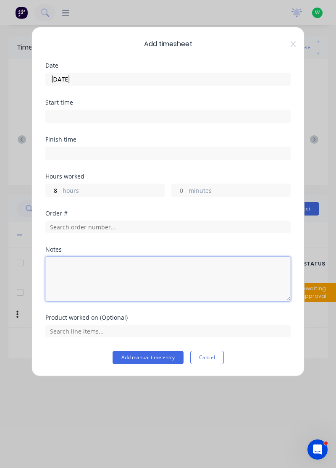
click at [151, 280] on textarea at bounding box center [167, 279] width 245 height 44
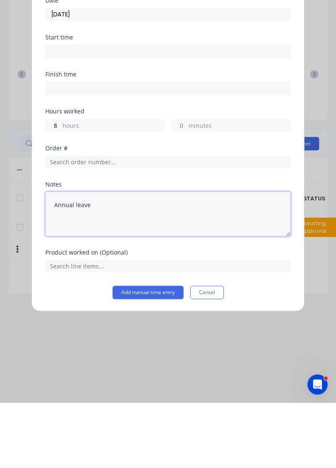
type textarea "Annual leave"
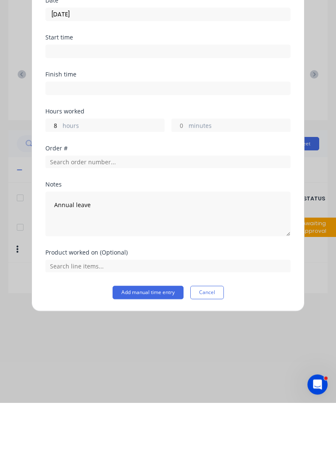
click at [162, 356] on button "Add manual time entry" at bounding box center [148, 357] width 71 height 13
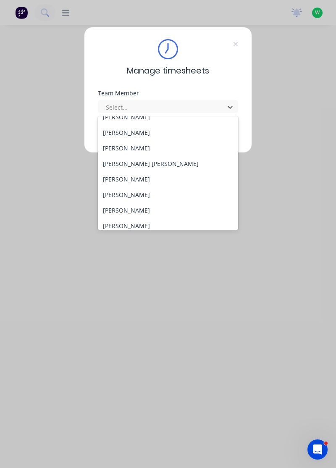
scroll to position [309, 0]
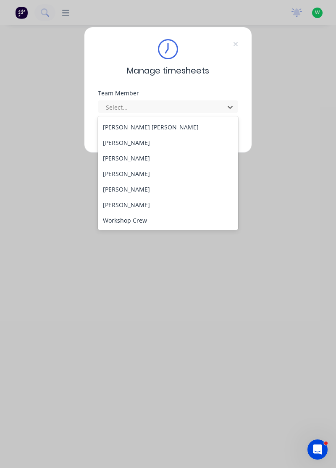
click at [131, 203] on div "Tony Woods" at bounding box center [168, 205] width 141 height 16
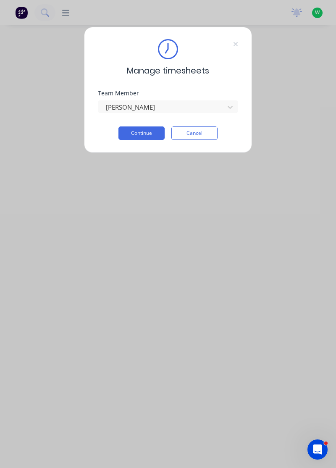
click at [162, 133] on button "Continue" at bounding box center [141, 132] width 46 height 13
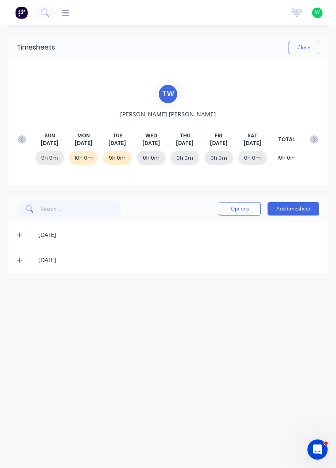
click at [17, 260] on icon at bounding box center [19, 260] width 5 height 6
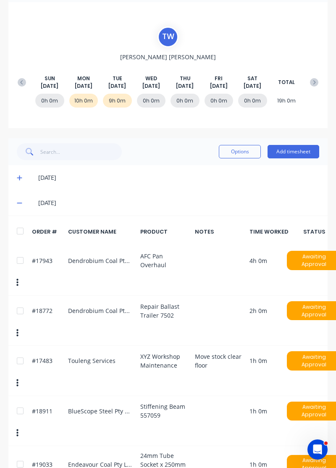
scroll to position [76, 0]
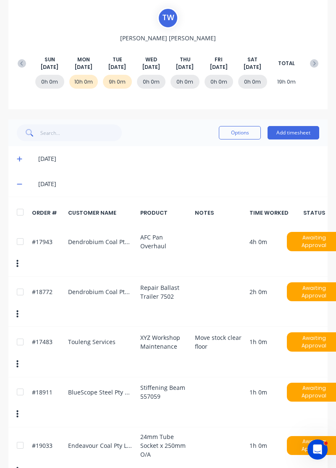
click at [18, 158] on icon at bounding box center [19, 159] width 5 height 5
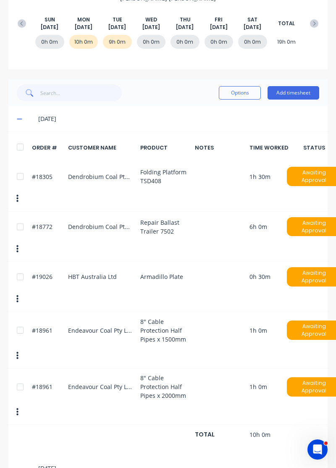
scroll to position [0, 0]
